Goal: Entertainment & Leisure: Consume media (video, audio)

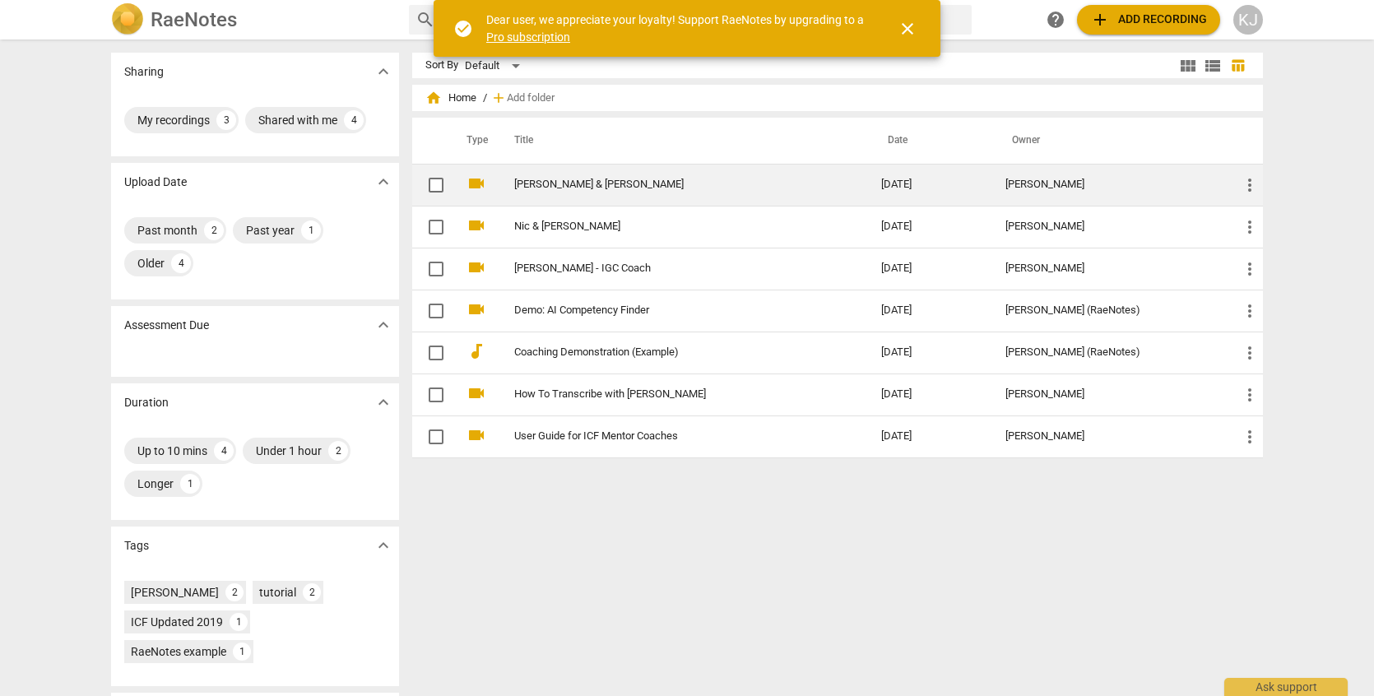
click at [527, 183] on link "[PERSON_NAME] & [PERSON_NAME]" at bounding box center [668, 185] width 308 height 12
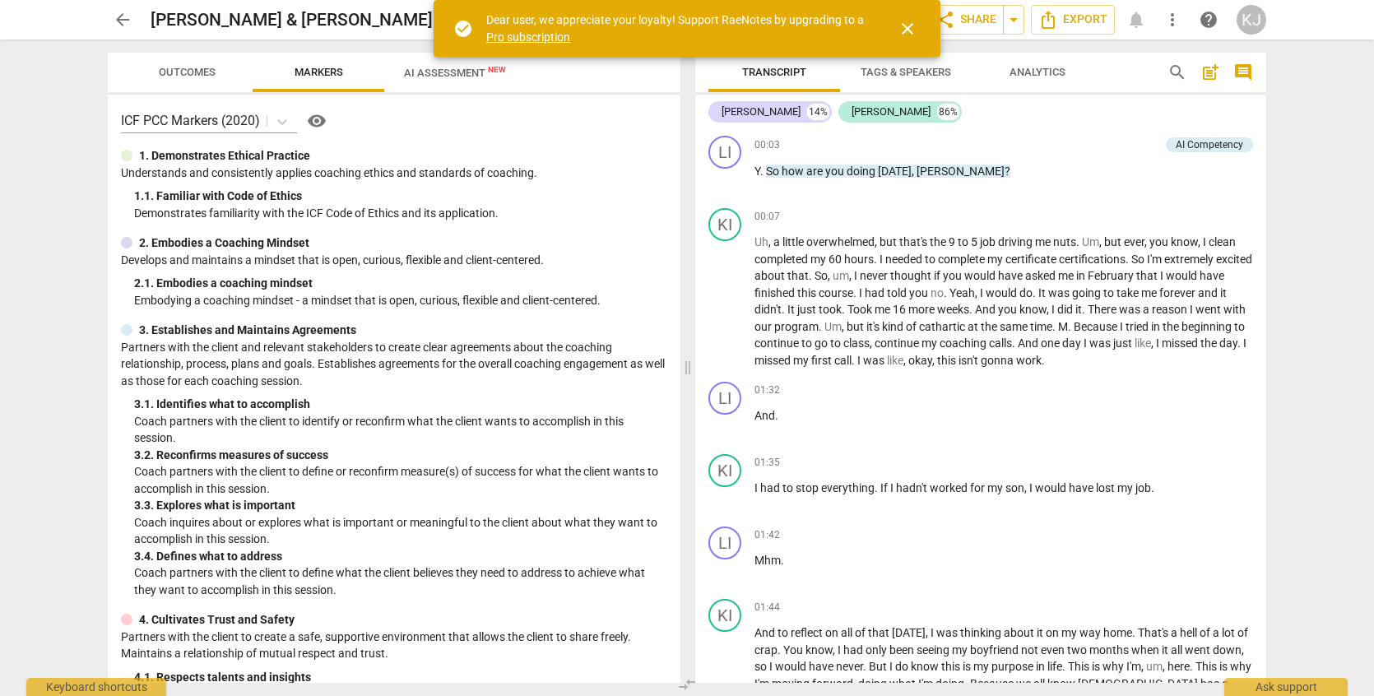
click at [898, 26] on span "close" at bounding box center [908, 29] width 20 height 20
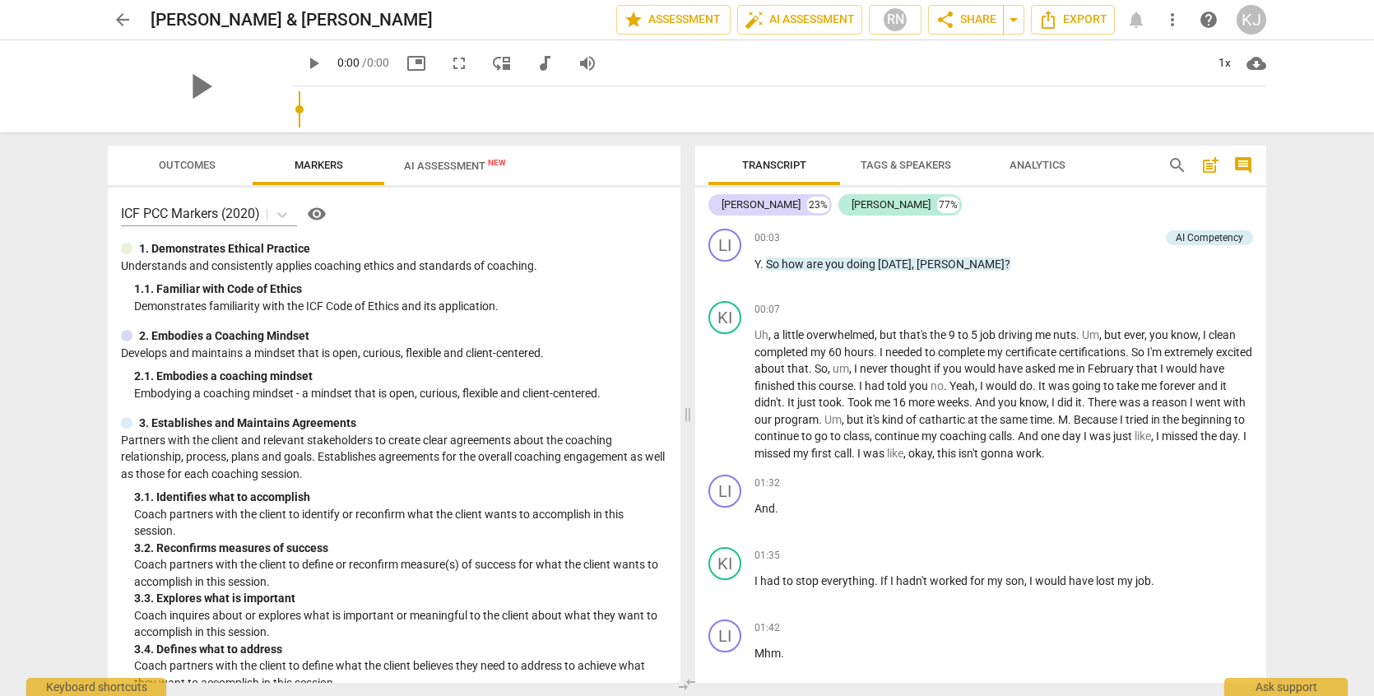
click at [415, 22] on div "[PERSON_NAME] & [PERSON_NAME] edit" at bounding box center [377, 20] width 452 height 21
click at [202, 84] on span "play_arrow" at bounding box center [200, 86] width 43 height 43
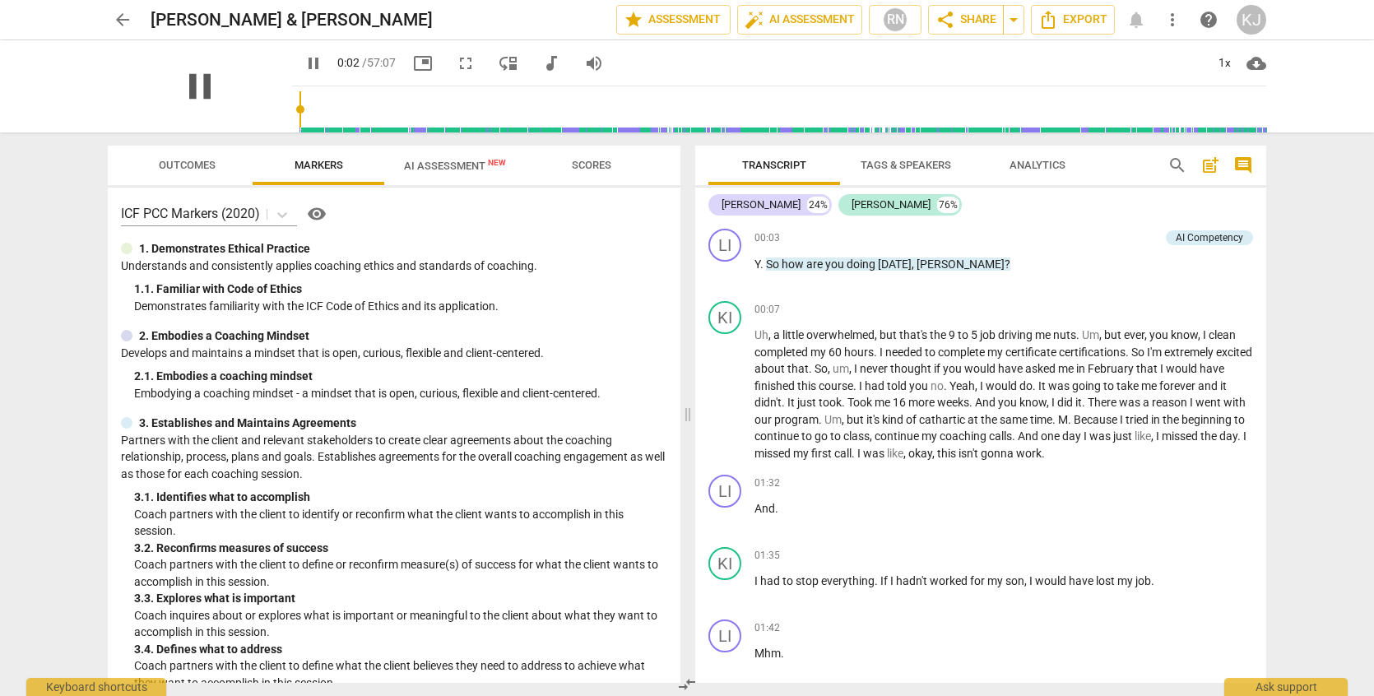
click at [193, 84] on span "pause" at bounding box center [200, 86] width 43 height 43
click at [304, 65] on span "play_arrow" at bounding box center [314, 63] width 20 height 20
click at [1227, 63] on div "1x" at bounding box center [1224, 63] width 31 height 26
click at [1219, 57] on li "0.75x" at bounding box center [1229, 64] width 41 height 17
click at [1231, 64] on div "0.75x" at bounding box center [1224, 63] width 31 height 26
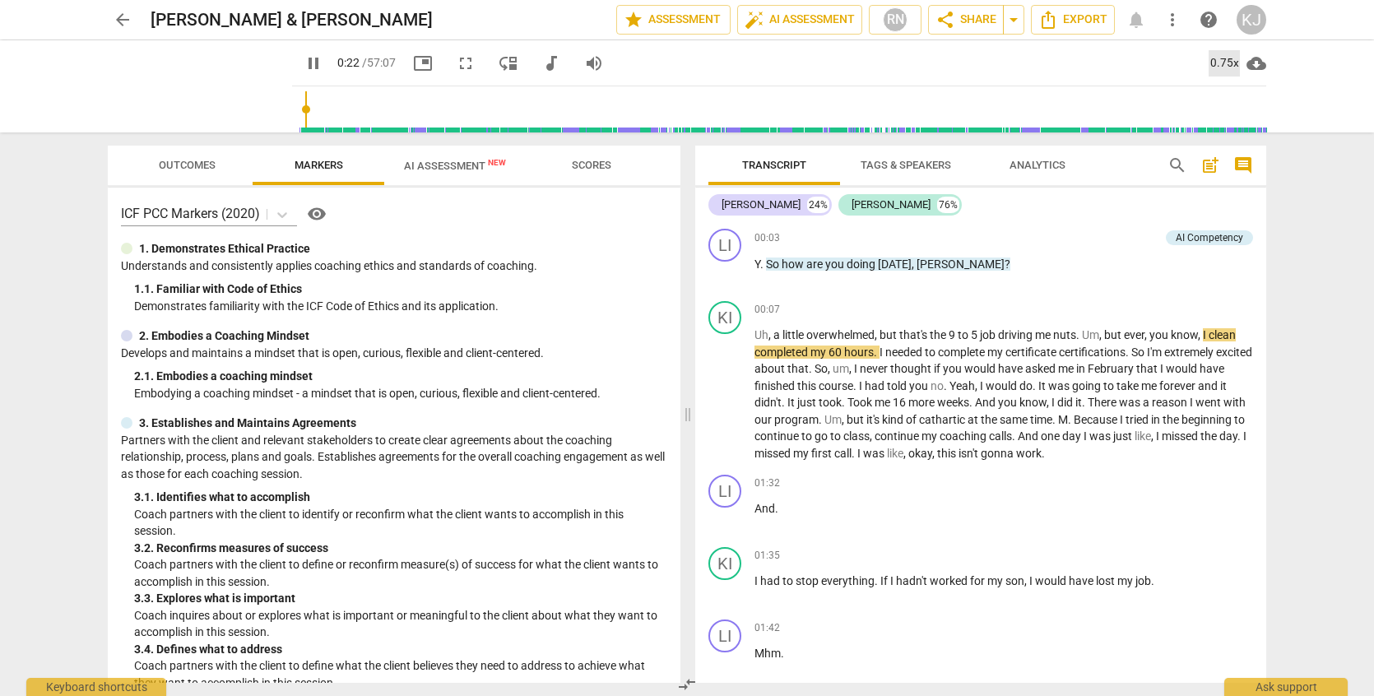
click at [1222, 63] on div "0.75x" at bounding box center [1224, 63] width 31 height 26
click at [1222, 63] on li "0.75x" at bounding box center [1236, 66] width 55 height 31
click at [304, 62] on span "pause" at bounding box center [314, 63] width 20 height 20
click at [1215, 63] on div "0.75x" at bounding box center [1224, 63] width 31 height 26
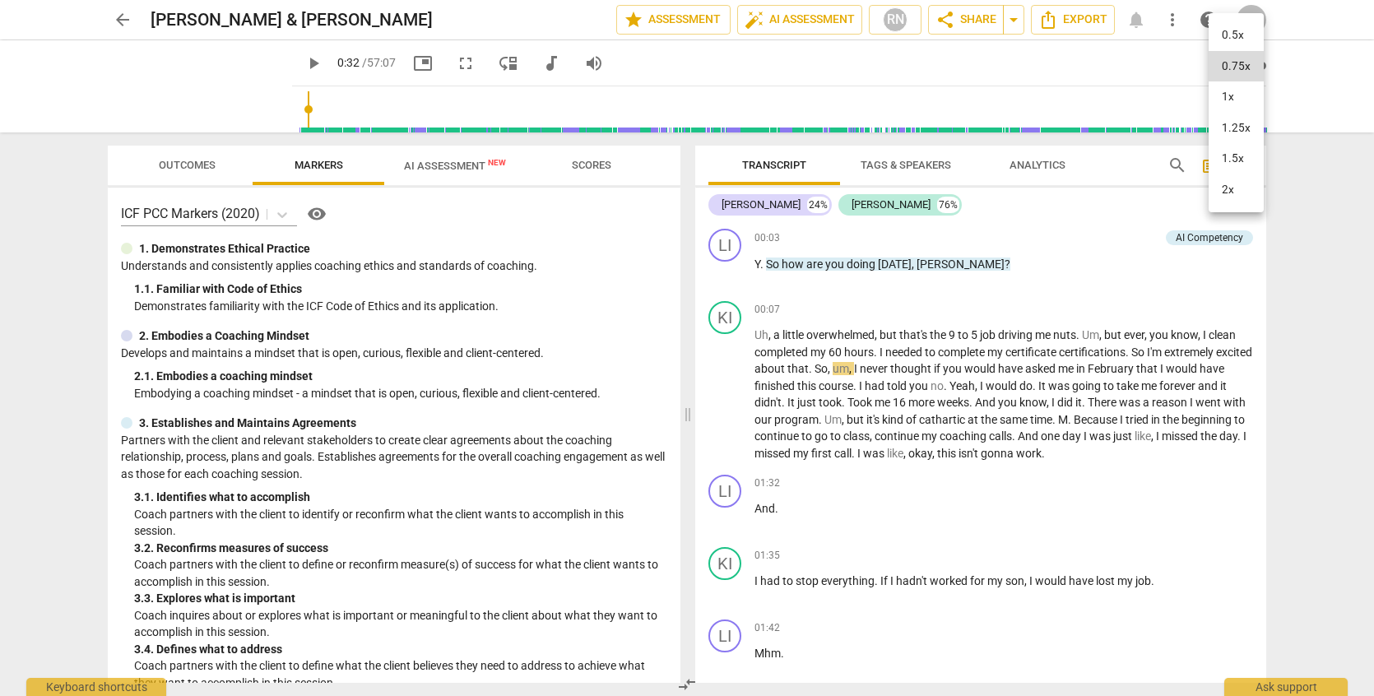
click at [1223, 62] on li "0.75x" at bounding box center [1236, 66] width 55 height 31
click at [1223, 62] on li "0.75x" at bounding box center [1229, 64] width 41 height 17
click at [1223, 62] on div "0.75x" at bounding box center [1224, 63] width 31 height 26
click at [1231, 127] on li "1.25x" at bounding box center [1236, 128] width 55 height 31
click at [1221, 58] on div "1.25x" at bounding box center [1224, 63] width 31 height 26
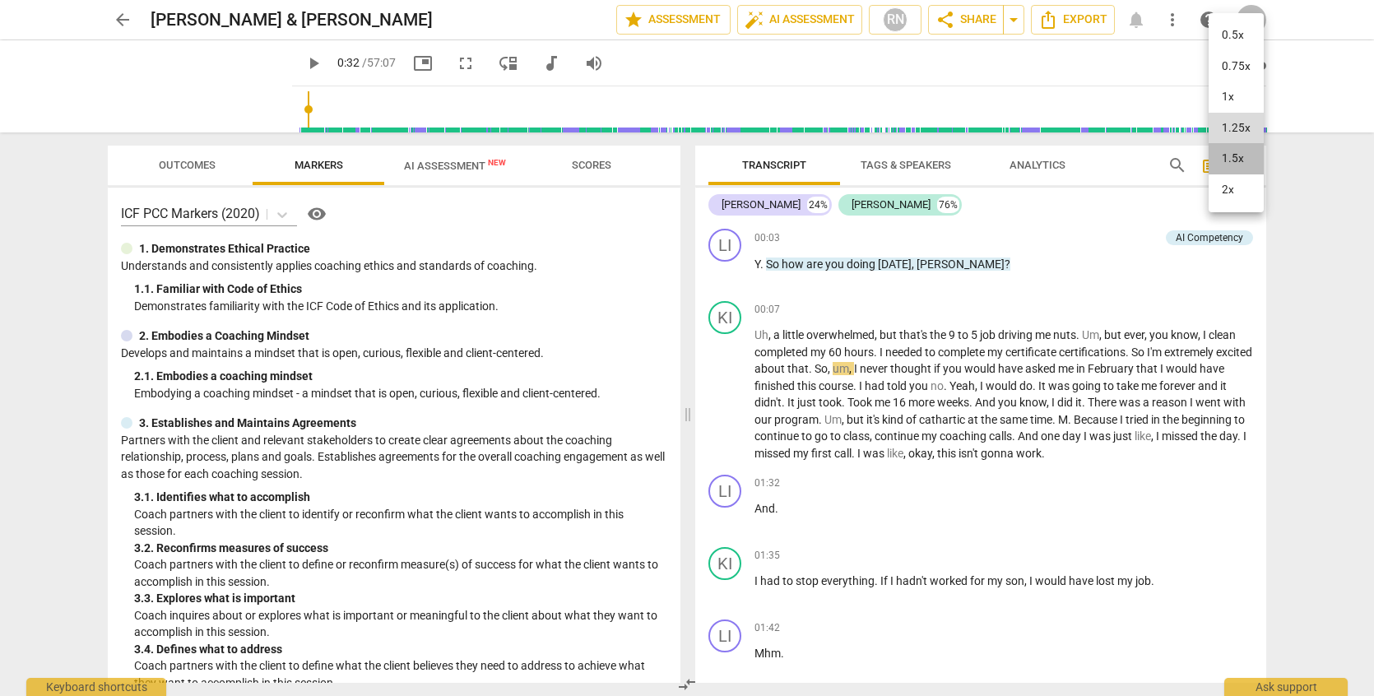
click at [1237, 157] on li "1.5x" at bounding box center [1236, 158] width 55 height 31
click at [304, 60] on span "play_arrow" at bounding box center [314, 63] width 20 height 20
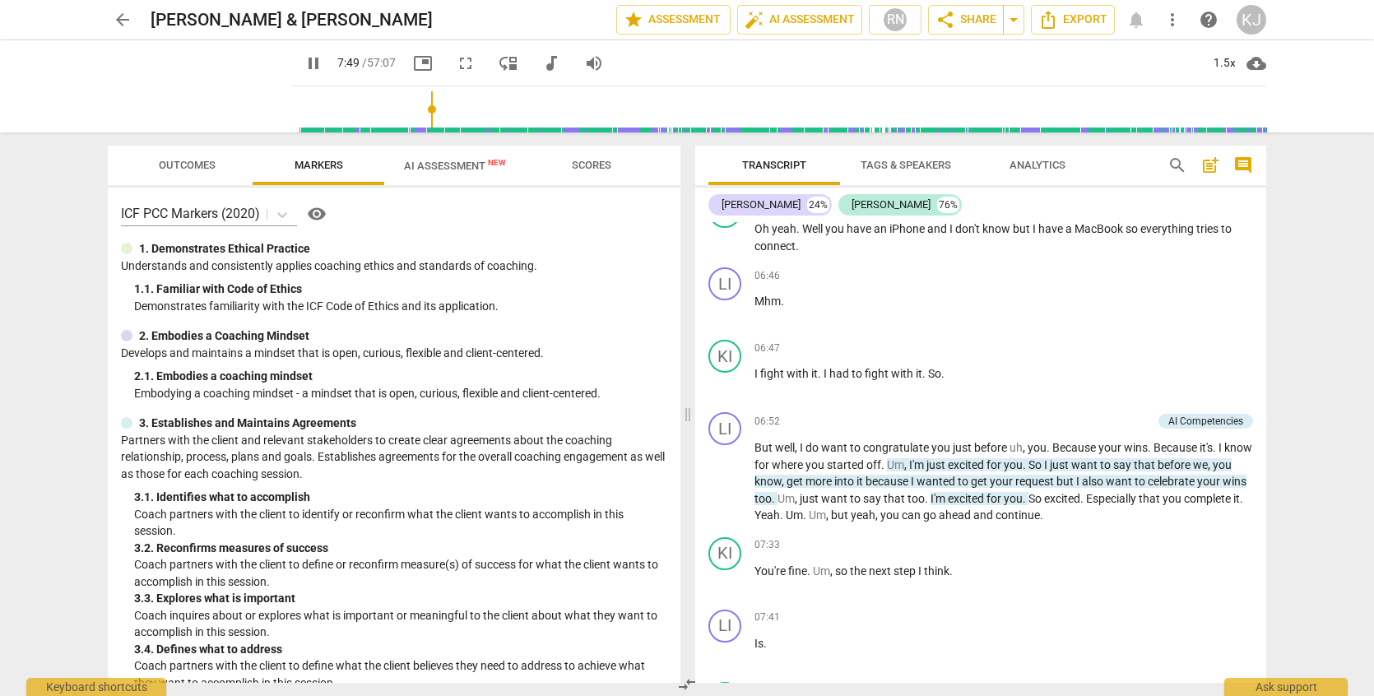
scroll to position [2011, 0]
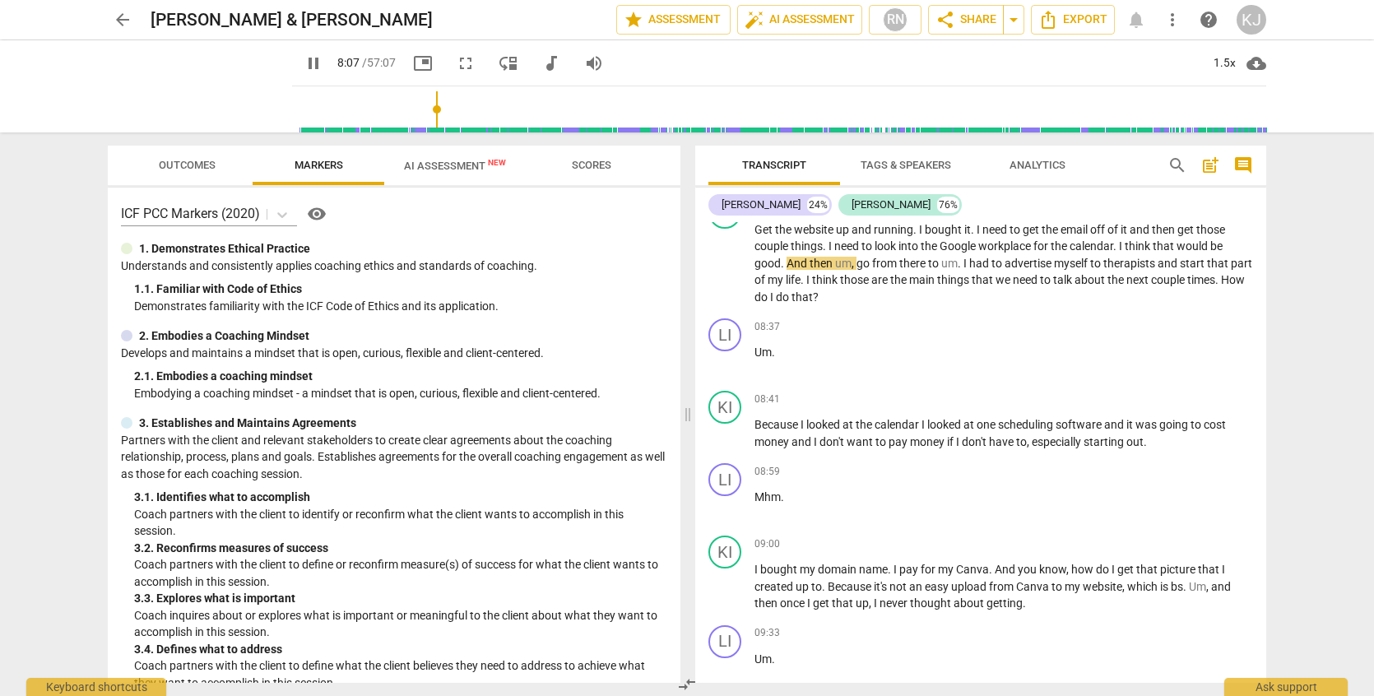
click at [304, 62] on span "pause" at bounding box center [314, 63] width 20 height 20
type input "493"
